Goal: Task Accomplishment & Management: Manage account settings

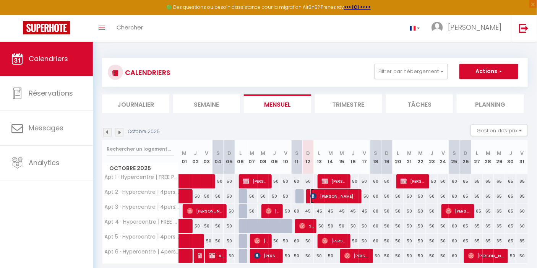
click at [327, 194] on span "[PERSON_NAME]" at bounding box center [334, 196] width 48 height 15
select select "OK"
select select "KO"
select select "0"
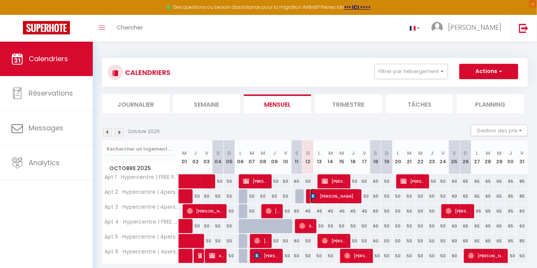
select select "1"
select select
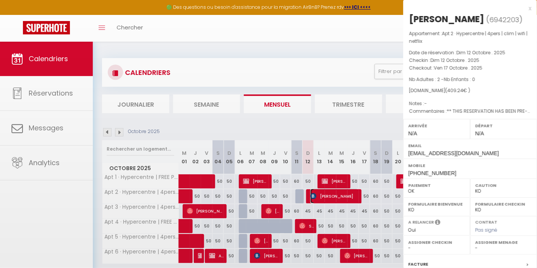
select select "8838"
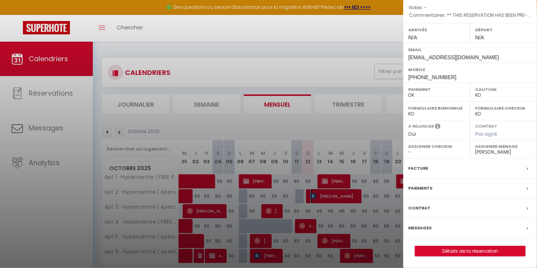
scroll to position [96, 0]
click at [421, 168] on label "Facture" at bounding box center [418, 168] width 20 height 8
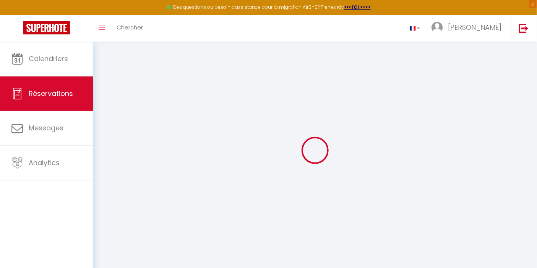
select select "service charge"
select select "cleaning"
select select "taxes"
select select
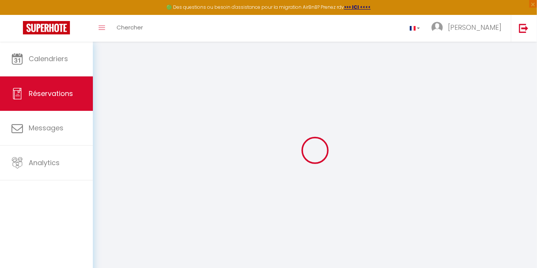
checkbox input "false"
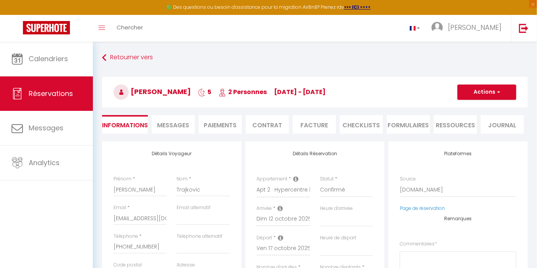
select select
checkbox input "false"
type textarea "** THIS RESERVATION HAS BEEN PRE-PAID ** BOOKING NOTE : Payment charge is EUR 5…"
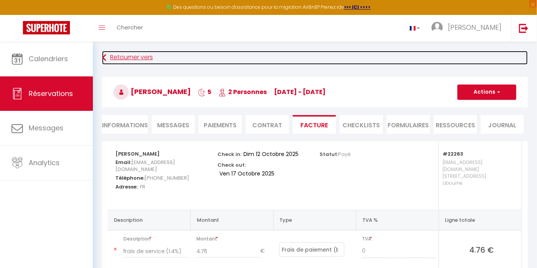
click at [131, 60] on link "Retourner vers" at bounding box center [315, 58] width 426 height 14
